Goal: Obtain resource: Obtain resource

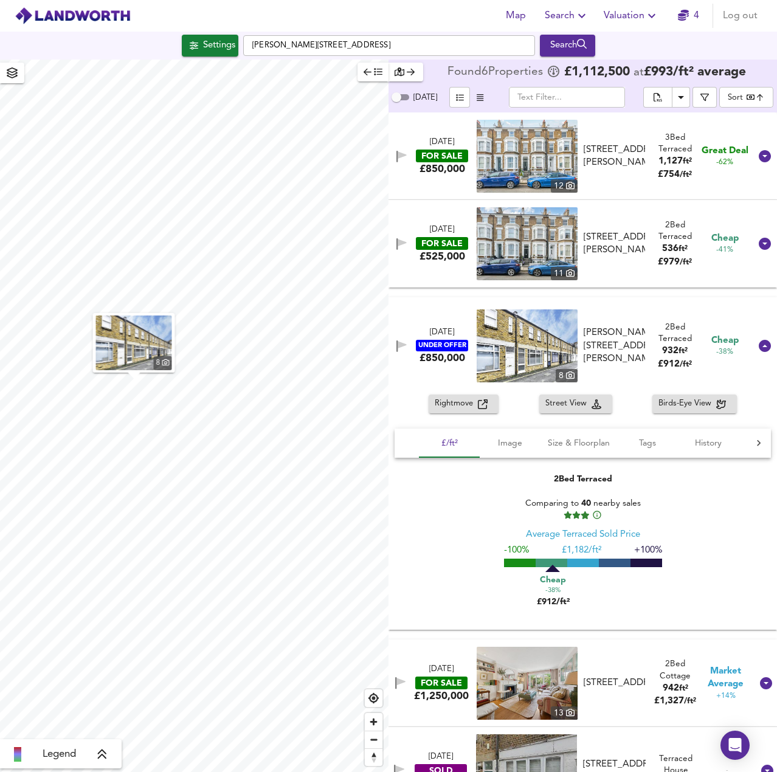
click at [651, 15] on icon "button" at bounding box center [651, 16] width 7 height 4
click at [625, 40] on li "New Valuation Report" at bounding box center [631, 44] width 145 height 22
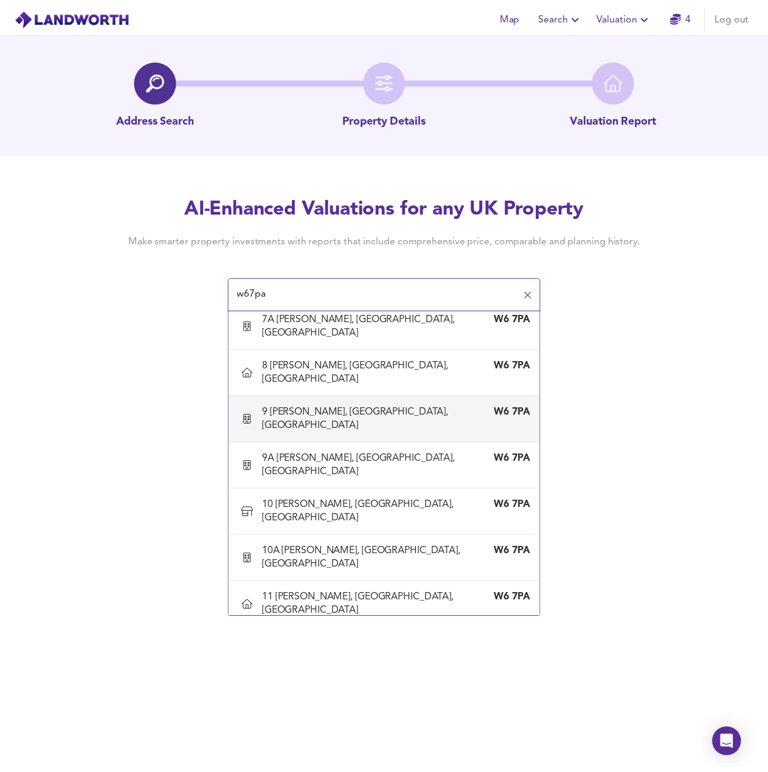
scroll to position [709, 0]
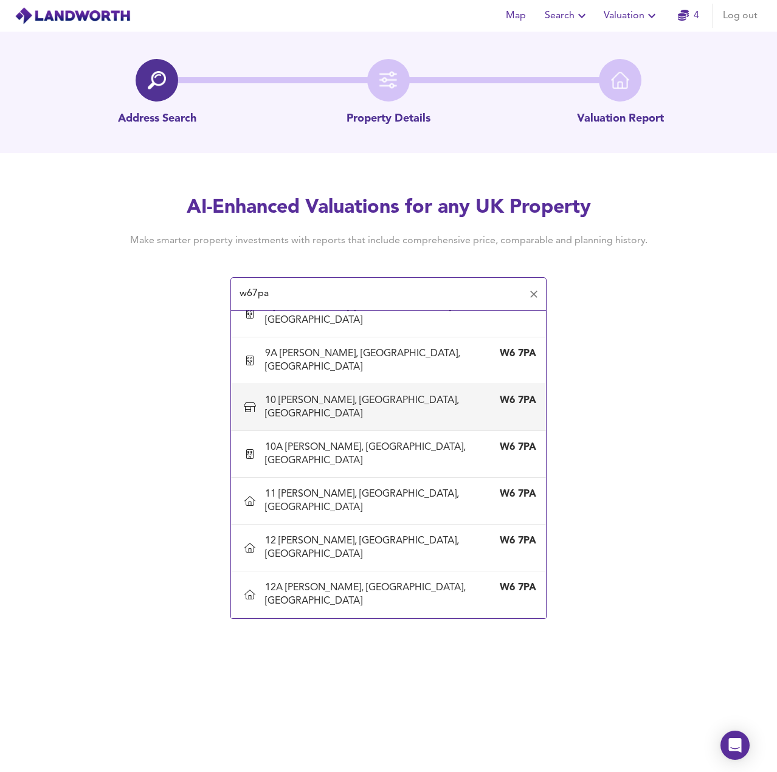
click at [331, 400] on div "10 [PERSON_NAME], [GEOGRAPHIC_DATA], [GEOGRAPHIC_DATA]" at bounding box center [376, 407] width 223 height 27
type input "10 [PERSON_NAME], [GEOGRAPHIC_DATA], [GEOGRAPHIC_DATA]"
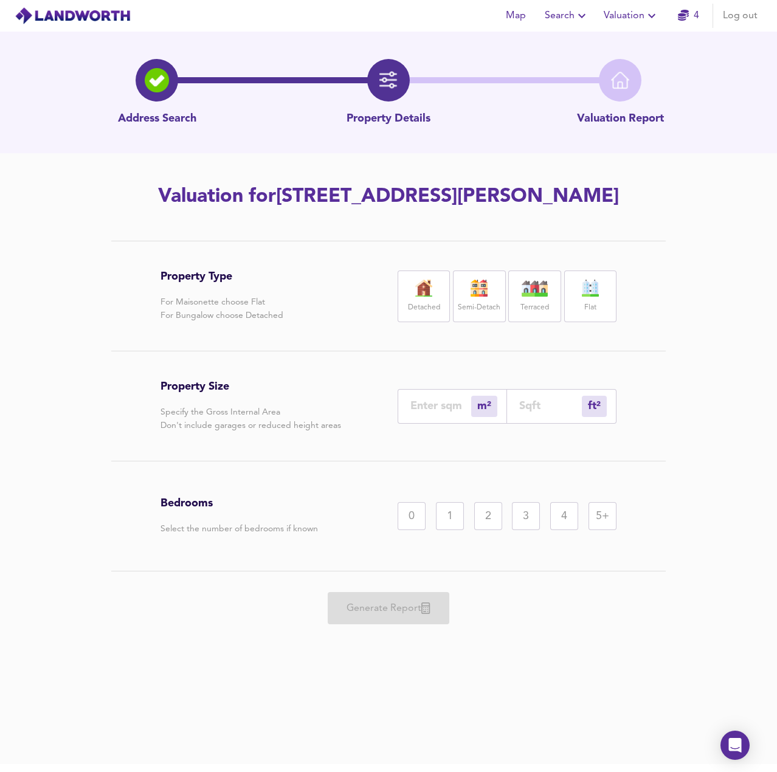
click at [540, 297] on div "Terraced" at bounding box center [534, 297] width 52 height 52
drag, startPoint x: 73, startPoint y: 384, endPoint x: 80, endPoint y: 383, distance: 7.4
click at [74, 384] on div "Property Type For Maisonette choose Flat For Bungalow choose Detached Detached …" at bounding box center [388, 455] width 777 height 429
click at [549, 400] on input "number" at bounding box center [550, 406] width 63 height 13
type input "0"
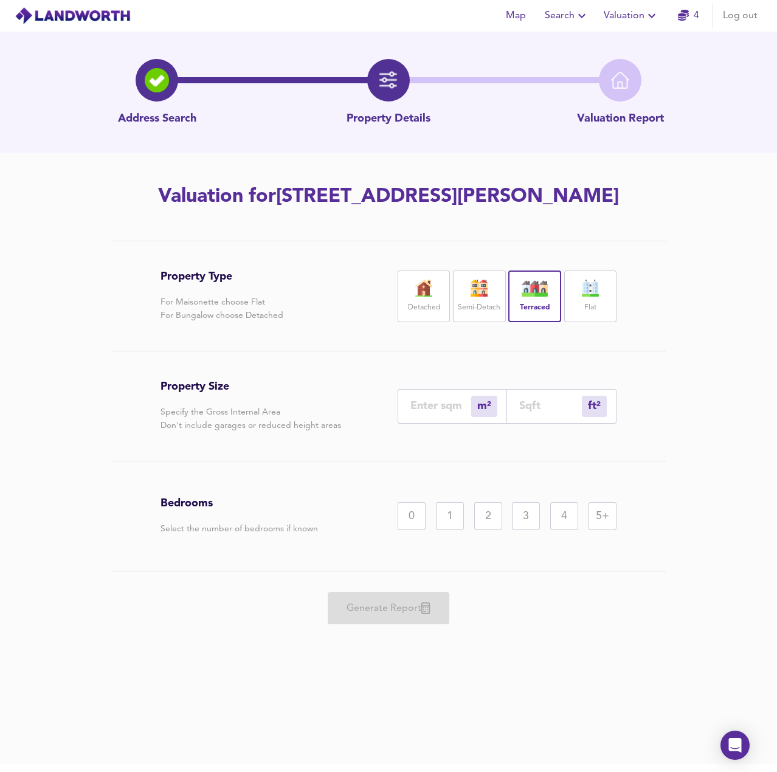
type input "1"
type input "10"
type input "103"
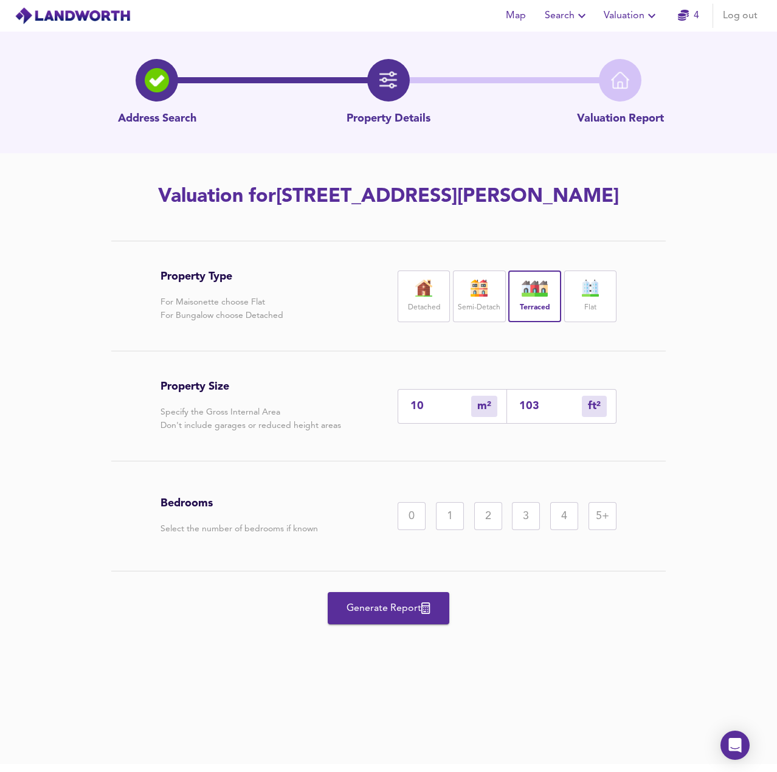
type input "96"
type input "1033"
click at [525, 522] on div "3" at bounding box center [526, 516] width 28 height 28
click at [400, 602] on span "Generate Report" at bounding box center [388, 608] width 97 height 17
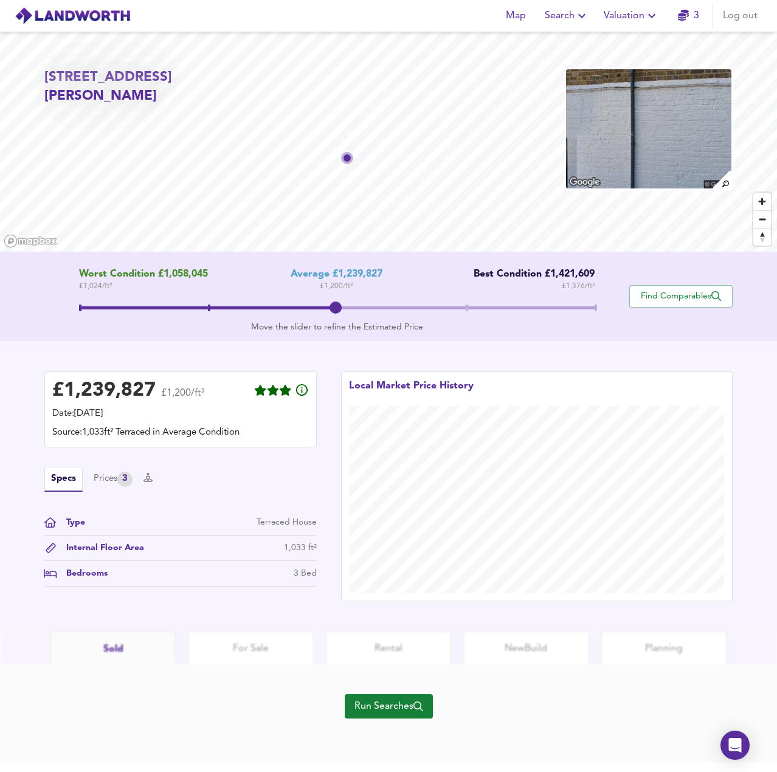
drag, startPoint x: 336, startPoint y: 304, endPoint x: 327, endPoint y: 304, distance: 8.5
click at [330, 304] on span at bounding box center [336, 308] width 12 height 12
drag, startPoint x: 327, startPoint y: 304, endPoint x: 305, endPoint y: 304, distance: 21.3
click at [305, 304] on span at bounding box center [337, 310] width 516 height 22
click at [687, 297] on span "Find Comparables" at bounding box center [681, 297] width 90 height 12
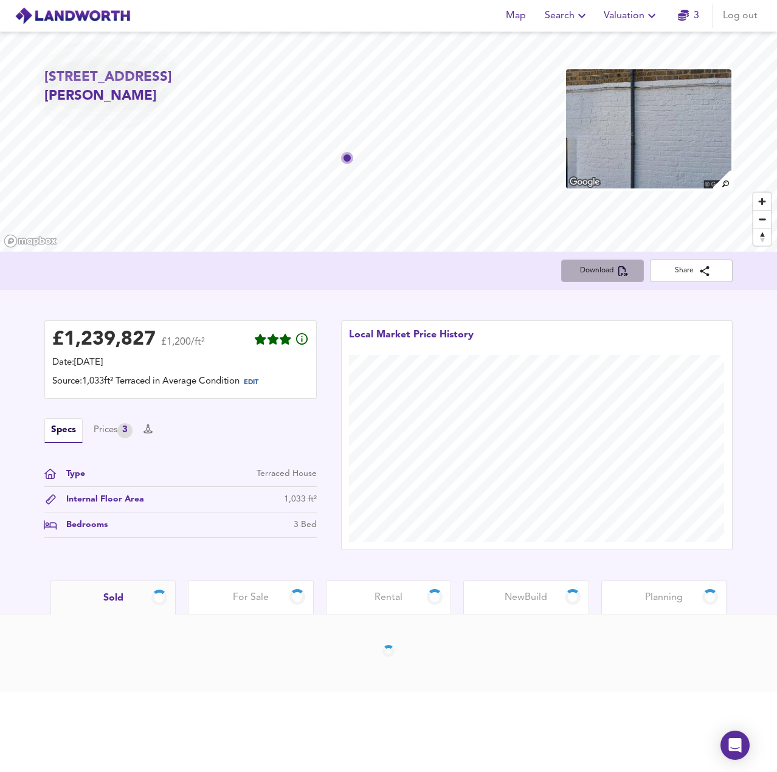
click at [603, 272] on span "Download" at bounding box center [602, 271] width 63 height 13
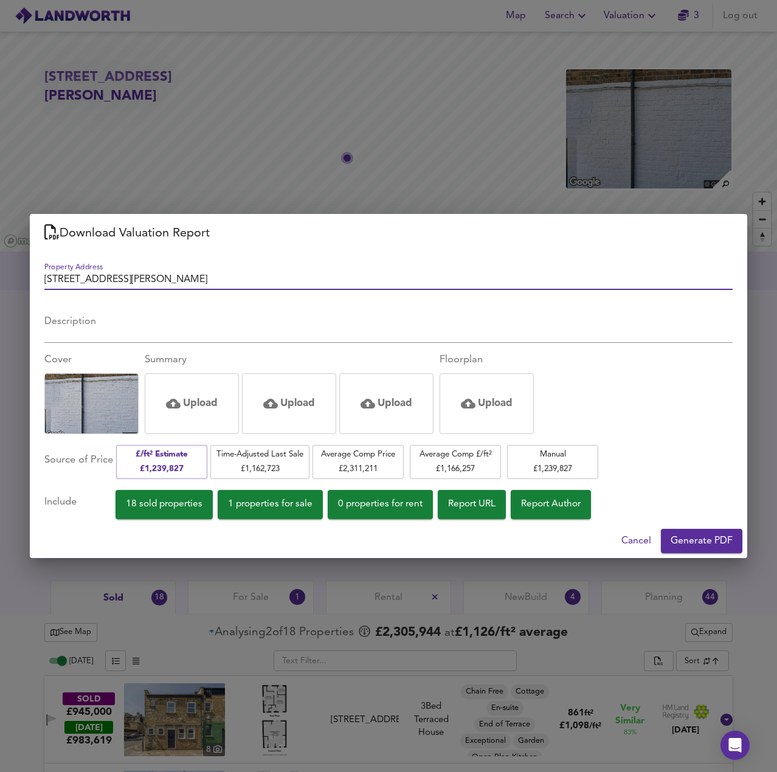
click at [692, 540] on span "Generate PDF" at bounding box center [702, 541] width 62 height 17
